Goal: Task Accomplishment & Management: Complete application form

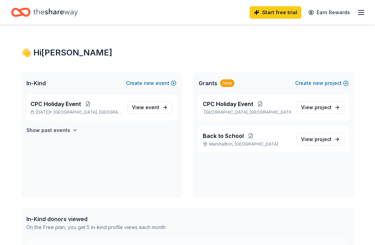
click at [322, 110] on span "project" at bounding box center [323, 107] width 17 height 6
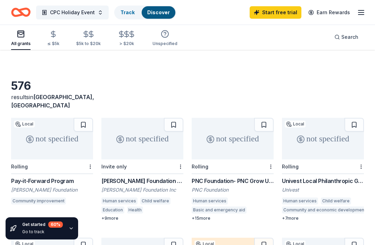
scroll to position [10, 0]
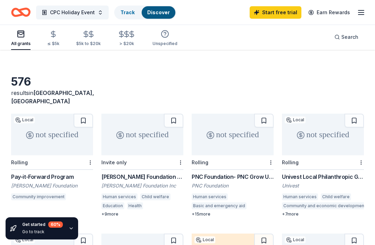
click at [65, 173] on div "Pay-it-Forward Program Billy Mock Foundation Community improvement" at bounding box center [52, 188] width 82 height 30
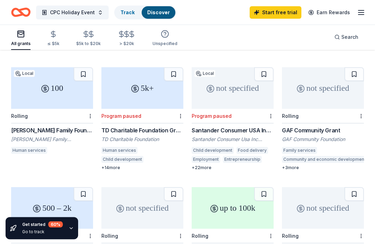
scroll to position [297, 0]
click at [292, 165] on div "+ 3 more" at bounding box center [323, 168] width 82 height 6
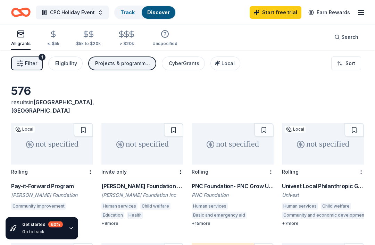
scroll to position [0, 0]
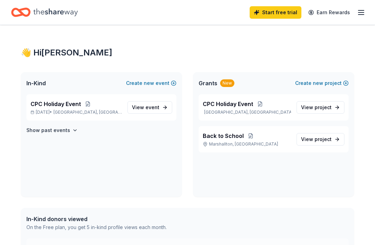
click at [50, 104] on span "CPC Holiday Event" at bounding box center [56, 104] width 50 height 8
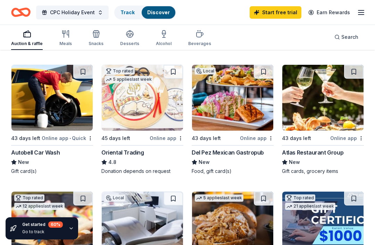
scroll to position [196, 0]
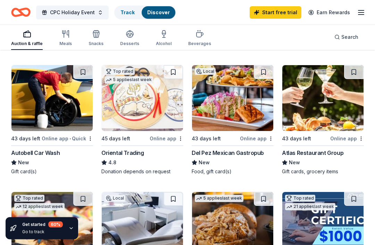
click at [132, 107] on img at bounding box center [142, 99] width 81 height 66
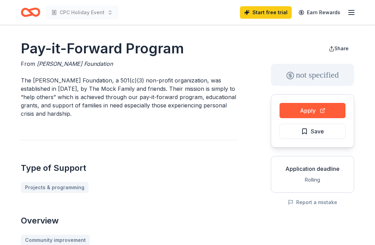
click at [322, 110] on button "Apply" at bounding box center [312, 110] width 66 height 15
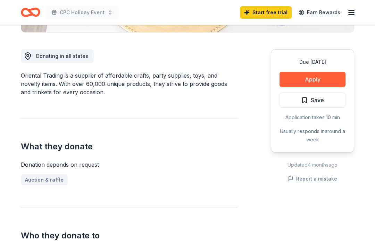
scroll to position [175, 0]
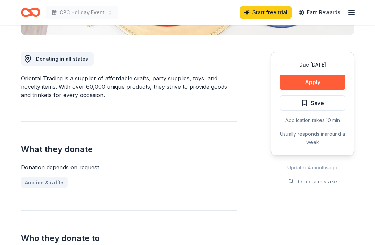
click at [330, 81] on button "Apply" at bounding box center [312, 82] width 66 height 15
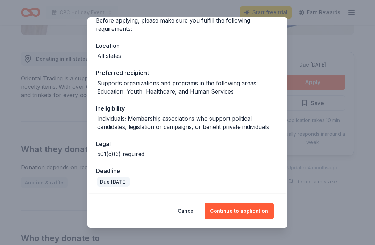
scroll to position [59, 0]
click at [247, 208] on button "Continue to application" at bounding box center [238, 211] width 69 height 17
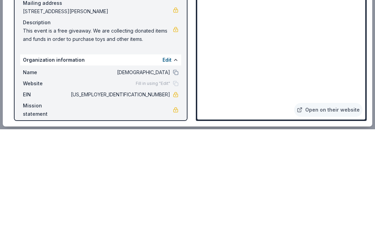
scroll to position [613, 0]
